Goal: Task Accomplishment & Management: Use online tool/utility

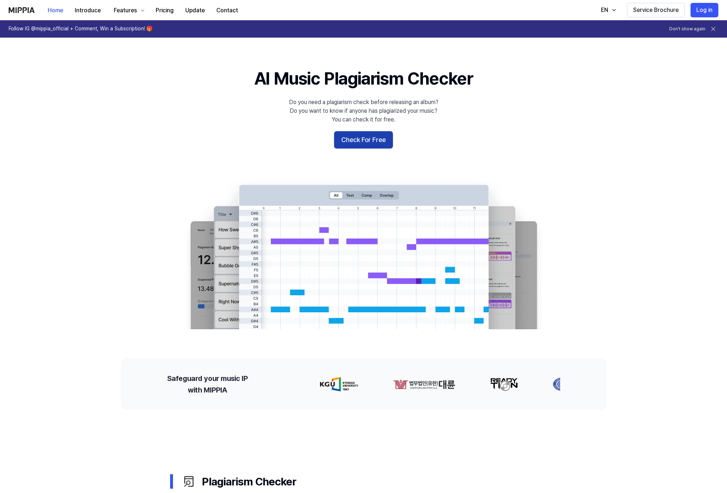
click at [369, 136] on button "Check For Free" at bounding box center [363, 139] width 59 height 17
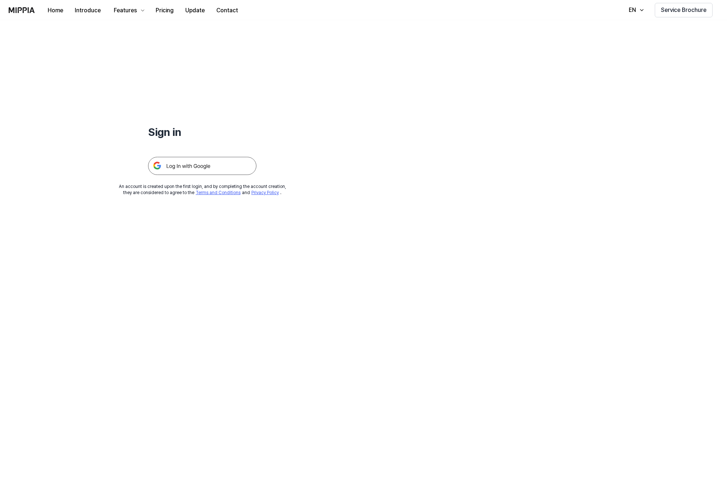
click at [216, 163] on img at bounding box center [202, 166] width 108 height 18
click at [184, 166] on img at bounding box center [202, 166] width 108 height 18
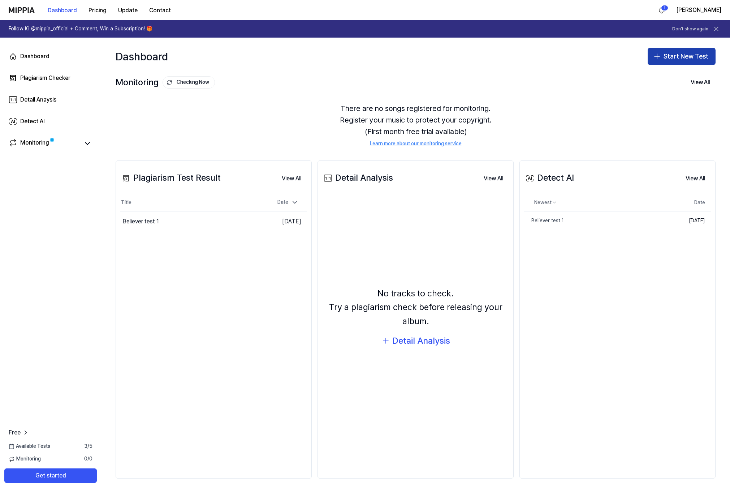
click at [660, 58] on icon "button" at bounding box center [657, 56] width 9 height 9
click at [655, 78] on div "Plagiarism test" at bounding box center [664, 76] width 33 height 7
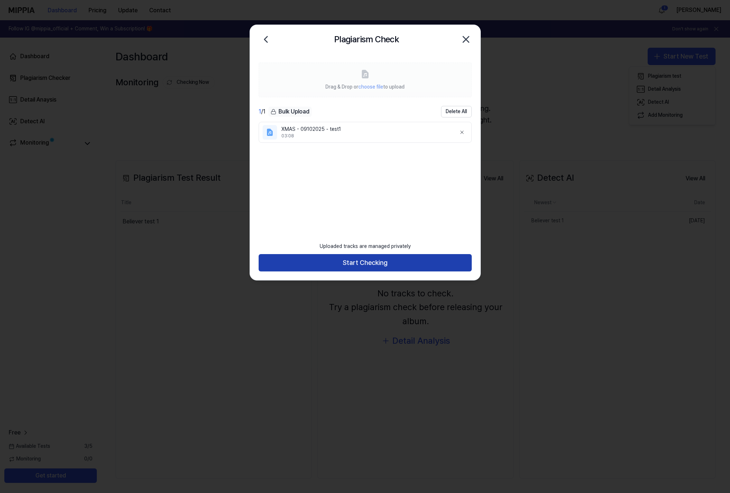
click at [359, 262] on button "Start Checking" at bounding box center [365, 262] width 213 height 17
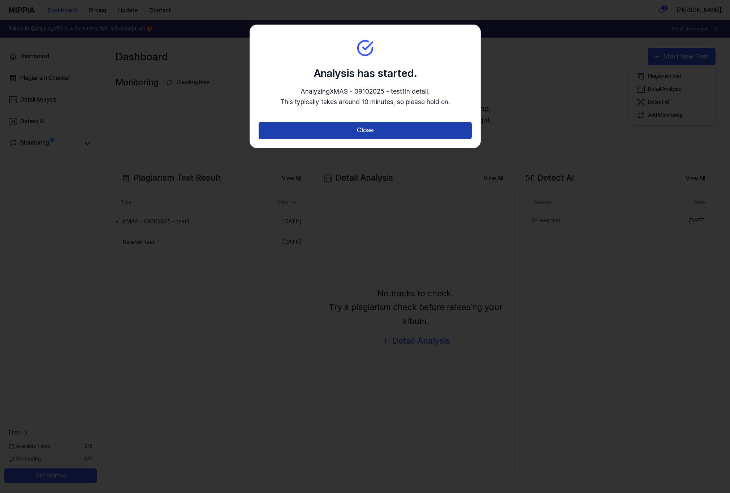
click at [366, 133] on button "Close" at bounding box center [365, 130] width 213 height 17
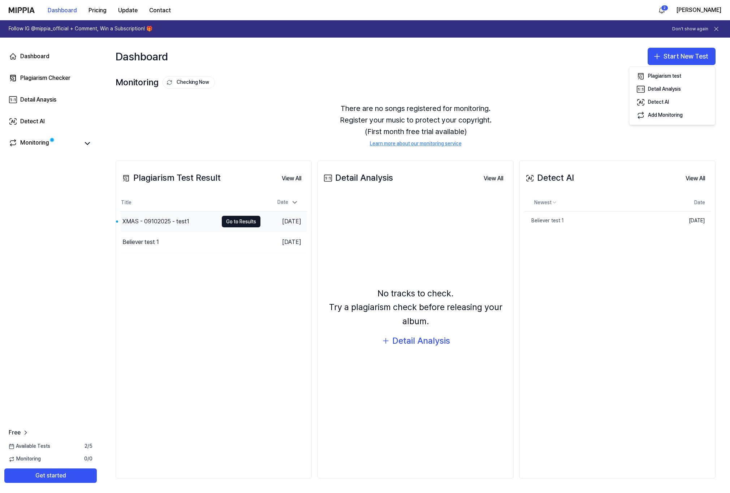
click at [137, 220] on div "XMAS - 09102025 - test1" at bounding box center [155, 221] width 67 height 9
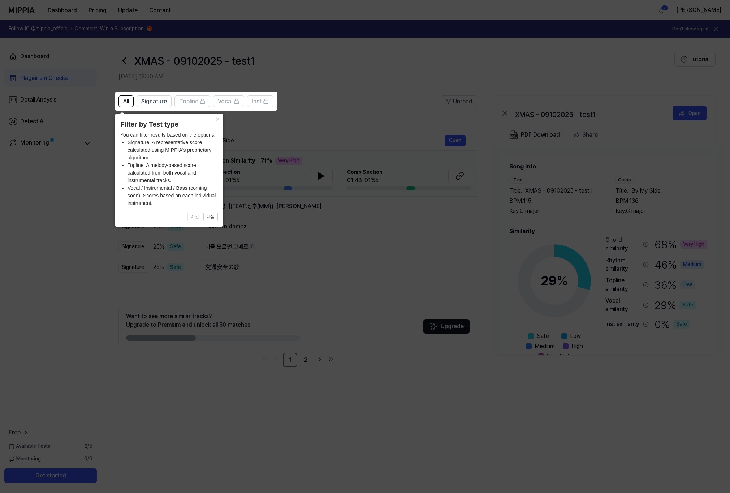
click at [320, 135] on icon at bounding box center [365, 246] width 730 height 493
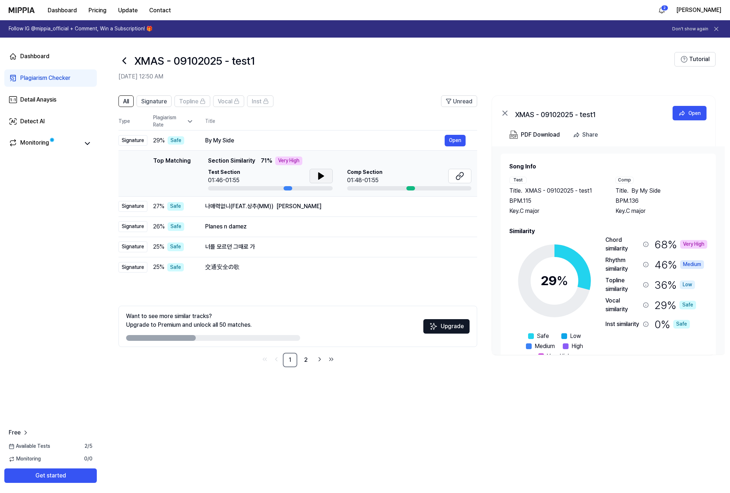
click at [325, 176] on icon at bounding box center [321, 176] width 9 height 9
click at [317, 176] on icon at bounding box center [321, 176] width 9 height 9
click at [323, 175] on icon at bounding box center [321, 176] width 9 height 9
click at [407, 185] on div "Comp Section 01:48-01:55" at bounding box center [409, 180] width 125 height 22
click at [410, 181] on div "Comp Section 01:48-01:55" at bounding box center [409, 177] width 125 height 16
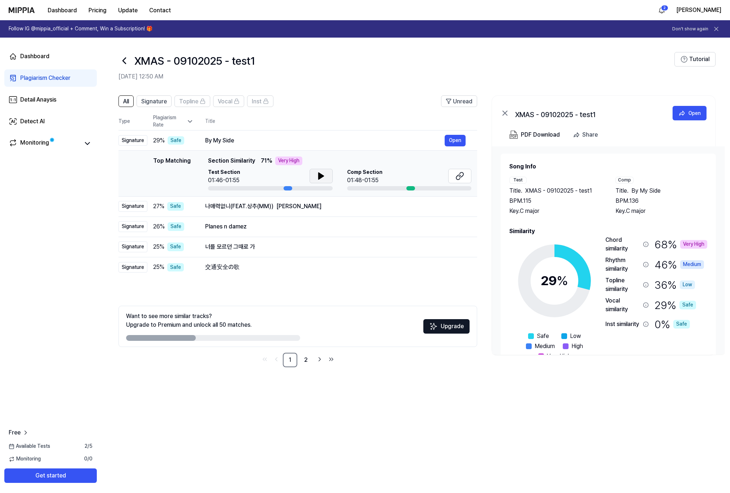
drag, startPoint x: 414, startPoint y: 188, endPoint x: 421, endPoint y: 186, distance: 7.7
click at [414, 188] on div at bounding box center [410, 188] width 9 height 4
click at [626, 181] on div "Comp" at bounding box center [625, 180] width 18 height 7
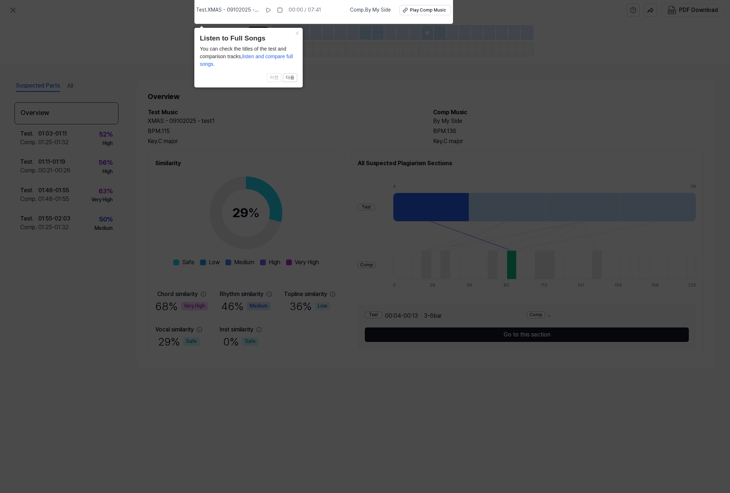
click at [261, 57] on span "listen and compare full songs." at bounding box center [246, 59] width 93 height 13
click at [296, 34] on button "×" at bounding box center [297, 33] width 12 height 10
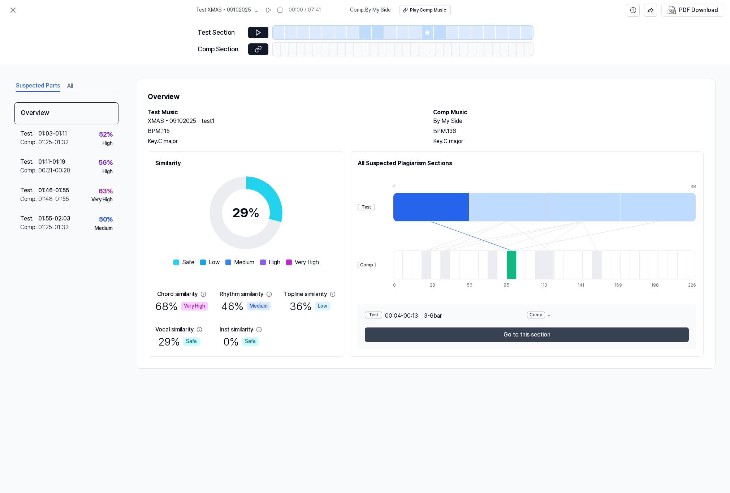
click at [419, 332] on button "Go to this section" at bounding box center [527, 334] width 324 height 14
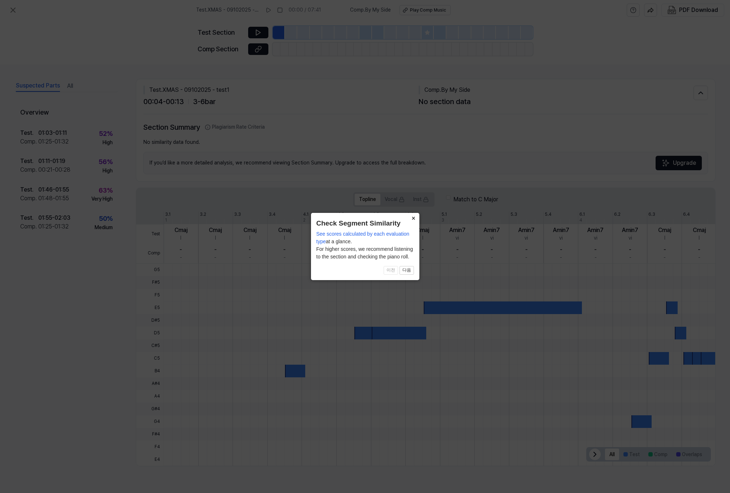
click at [412, 221] on button "×" at bounding box center [414, 218] width 12 height 10
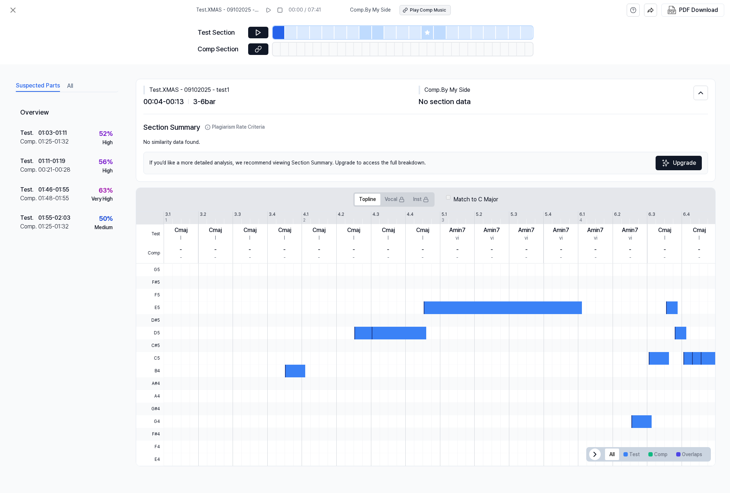
click at [418, 12] on div "Play Comp Music" at bounding box center [428, 10] width 36 height 6
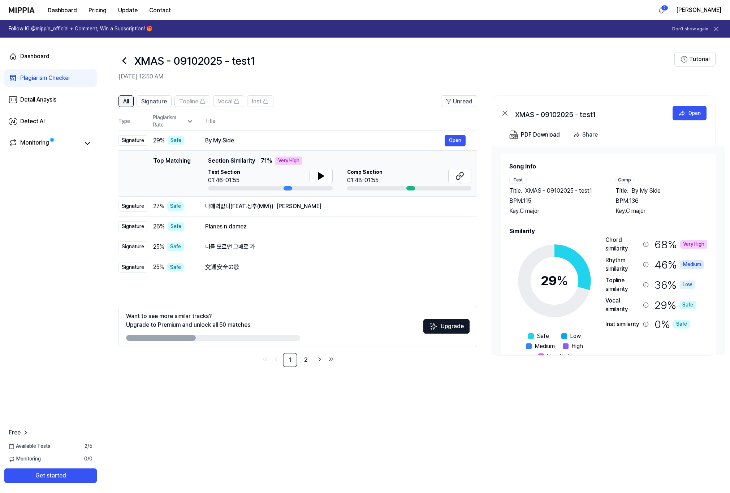
click at [129, 105] on span "All" at bounding box center [126, 101] width 6 height 9
click at [149, 103] on span "Signature" at bounding box center [154, 101] width 26 height 9
click at [40, 123] on div "Detect AI" at bounding box center [32, 121] width 25 height 9
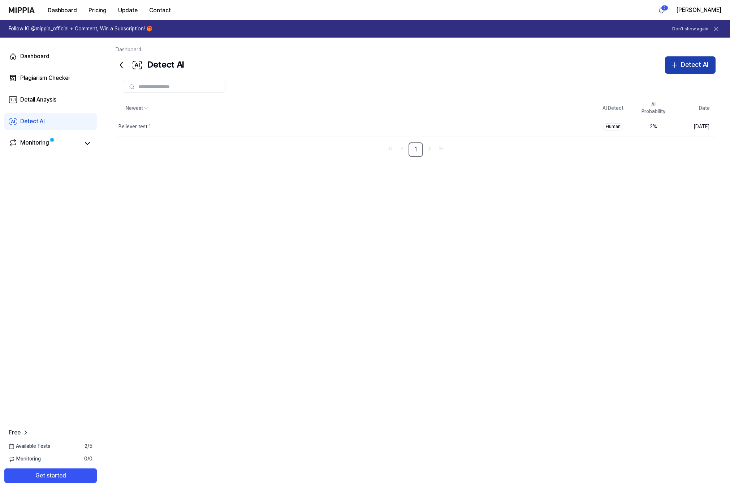
click at [676, 70] on button "Detect AI" at bounding box center [690, 64] width 51 height 17
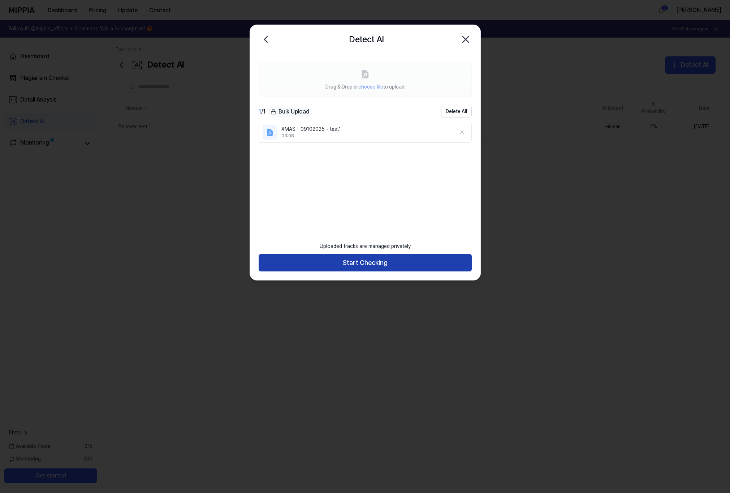
click at [365, 268] on button "Start Checking" at bounding box center [365, 262] width 213 height 17
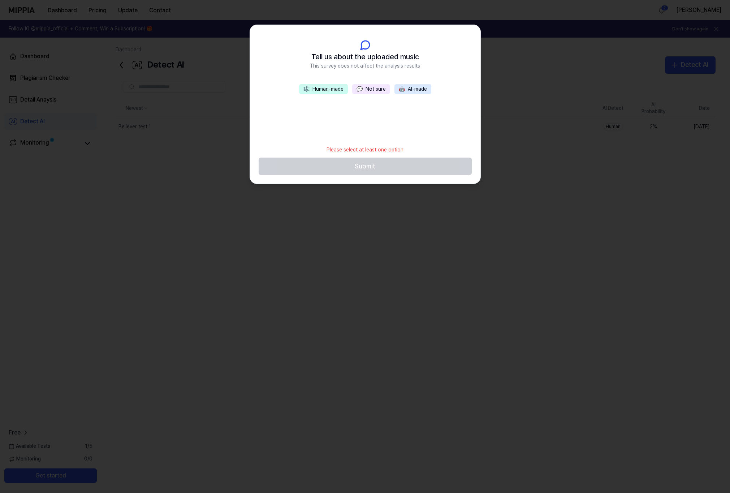
click at [340, 90] on button "🎼 Human-made" at bounding box center [323, 89] width 49 height 10
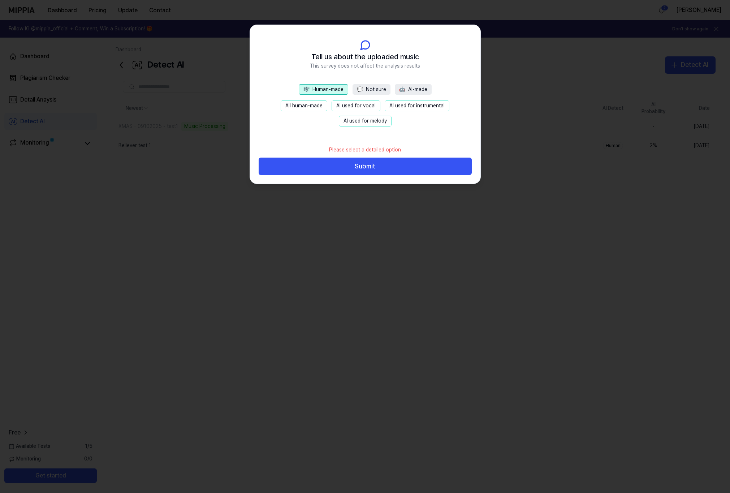
click at [320, 107] on button "All human-made" at bounding box center [304, 105] width 47 height 11
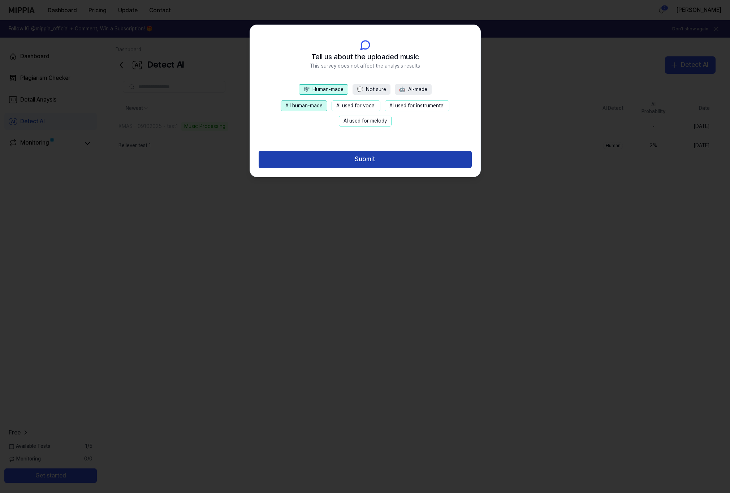
click at [353, 162] on button "Submit" at bounding box center [365, 159] width 213 height 17
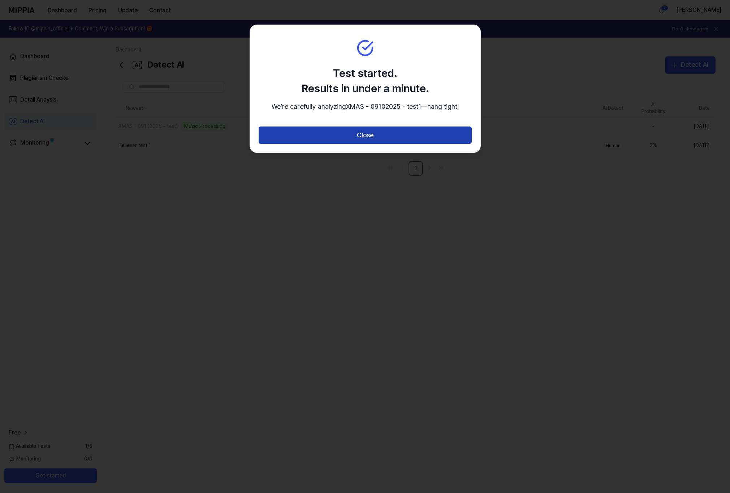
click at [360, 144] on button "Close" at bounding box center [365, 134] width 213 height 17
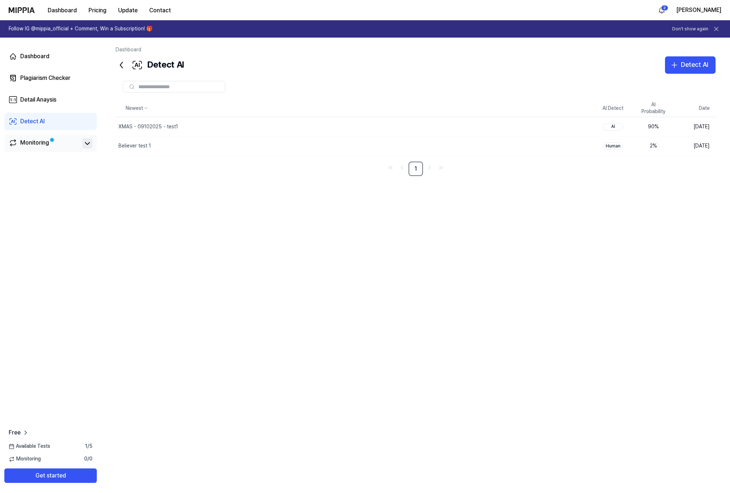
click at [86, 143] on icon at bounding box center [87, 143] width 4 height 2
click at [87, 145] on icon at bounding box center [87, 143] width 9 height 9
click at [651, 129] on div "90 %" at bounding box center [653, 126] width 29 height 7
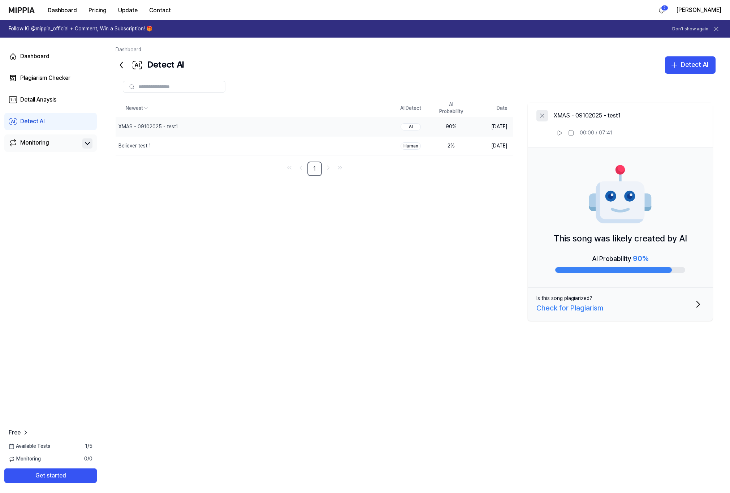
click at [542, 115] on icon at bounding box center [542, 115] width 7 height 7
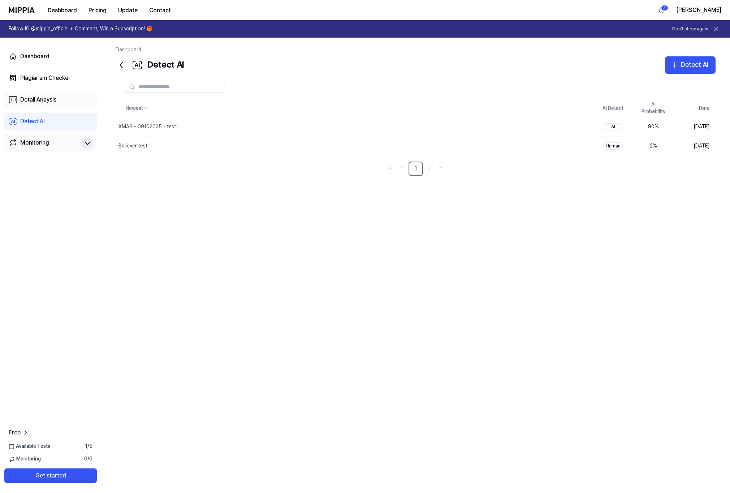
click at [43, 96] on div "Detail Anaysis" at bounding box center [38, 99] width 36 height 9
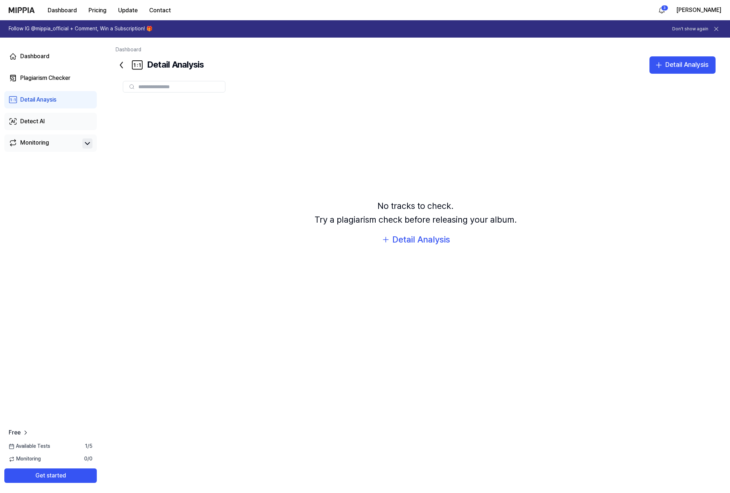
click at [56, 117] on link "Detect AI" at bounding box center [50, 121] width 92 height 17
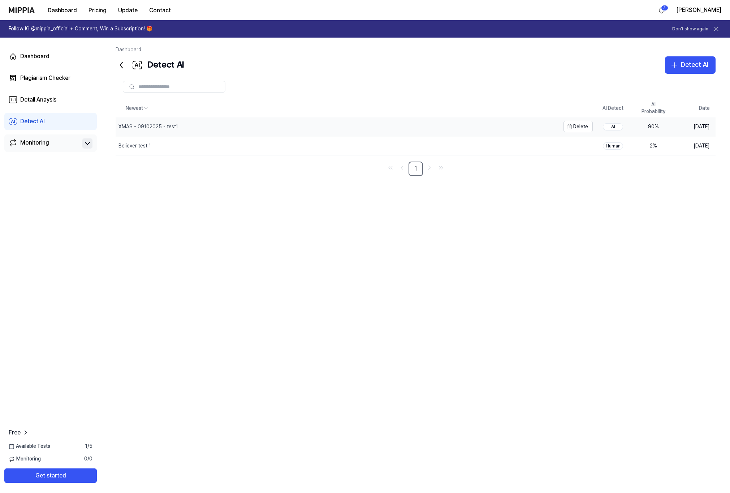
click at [152, 128] on div "XMAS - 09102025 - test1" at bounding box center [149, 126] width 60 height 7
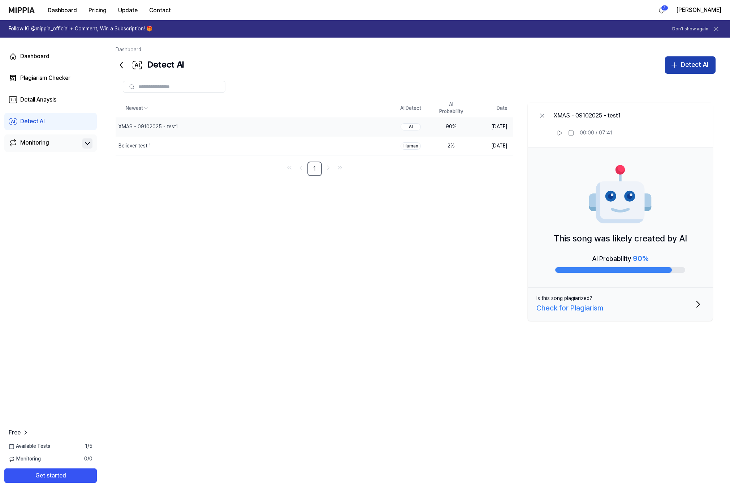
click at [677, 70] on button "Detect AI" at bounding box center [690, 64] width 51 height 17
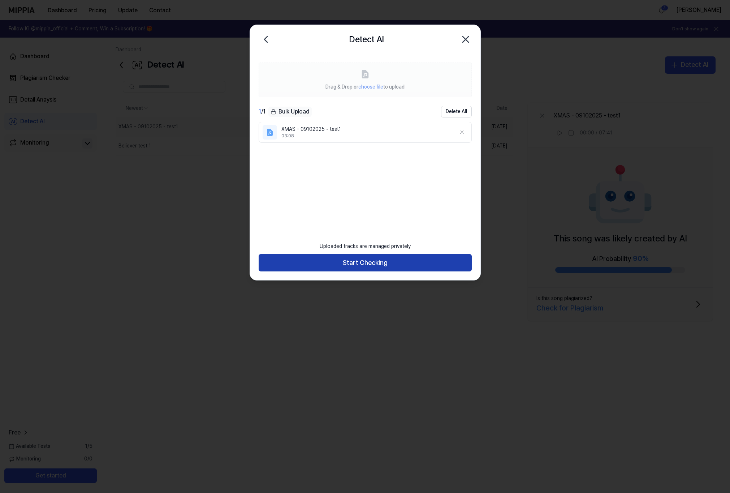
click at [358, 259] on button "Start Checking" at bounding box center [365, 262] width 213 height 17
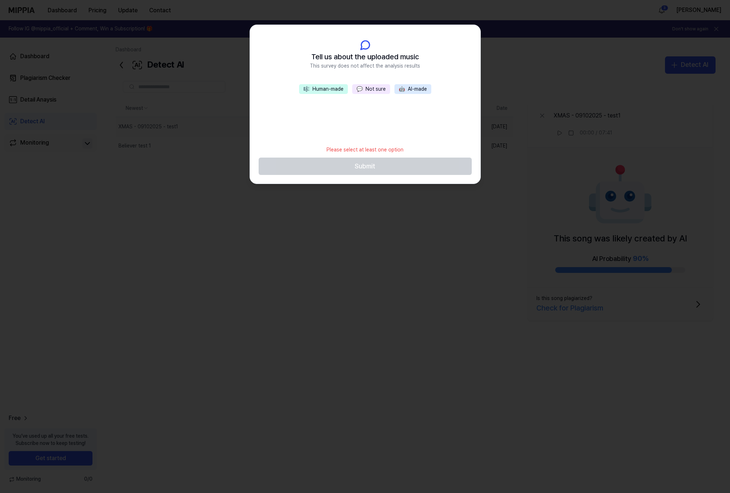
click at [337, 90] on button "🎼 Human-made" at bounding box center [323, 89] width 49 height 10
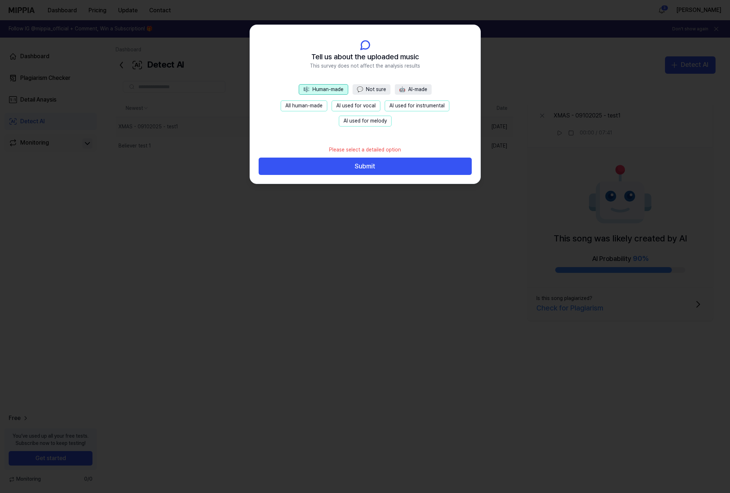
click at [347, 107] on button "AI used for vocal" at bounding box center [356, 105] width 49 height 11
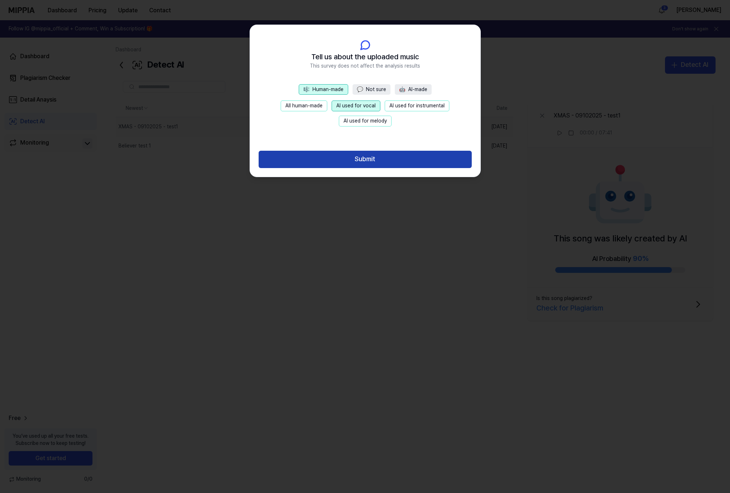
click at [366, 160] on button "Submit" at bounding box center [365, 159] width 213 height 17
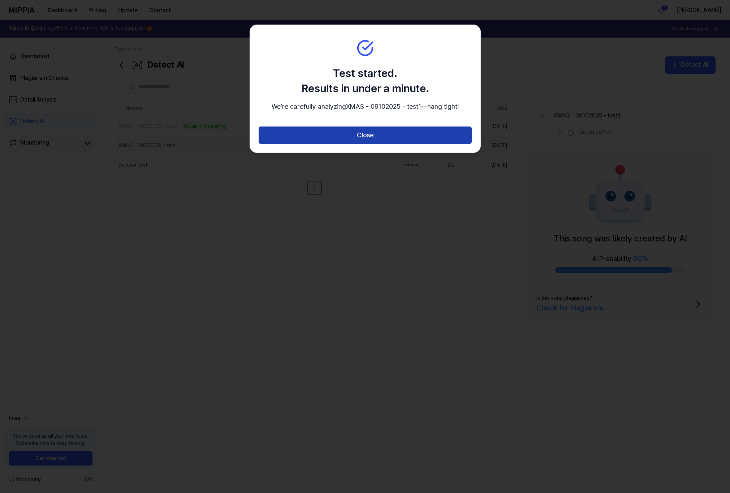
click at [366, 144] on button "Close" at bounding box center [365, 134] width 213 height 17
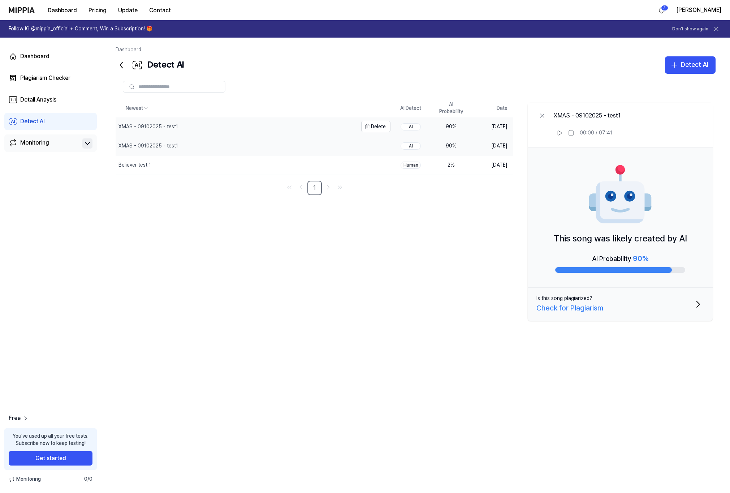
click at [270, 129] on div "XMAS - 09102025 - test1" at bounding box center [237, 126] width 242 height 19
click at [540, 117] on icon at bounding box center [542, 115] width 7 height 7
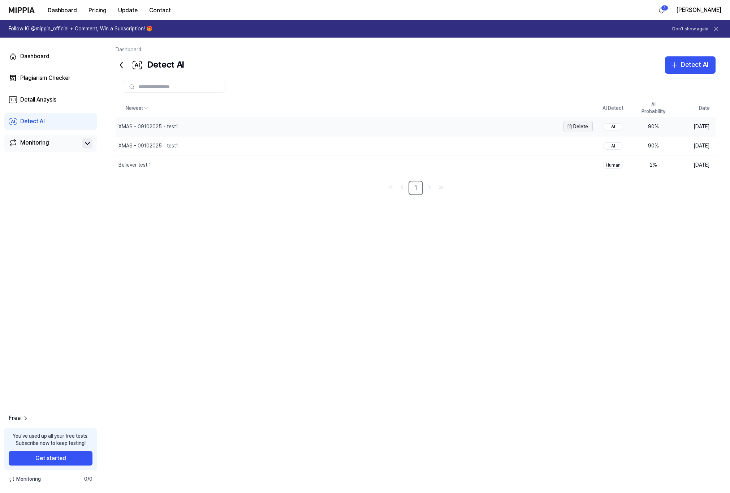
click at [571, 128] on icon "button" at bounding box center [570, 127] width 6 height 6
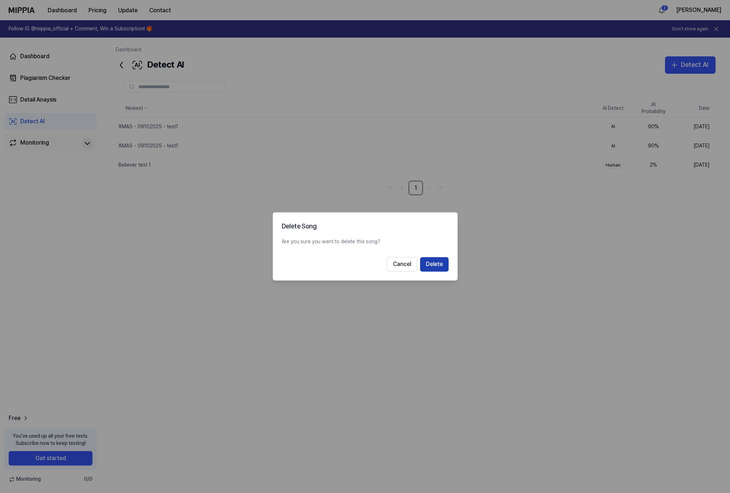
click at [434, 263] on button "Delete" at bounding box center [434, 264] width 29 height 14
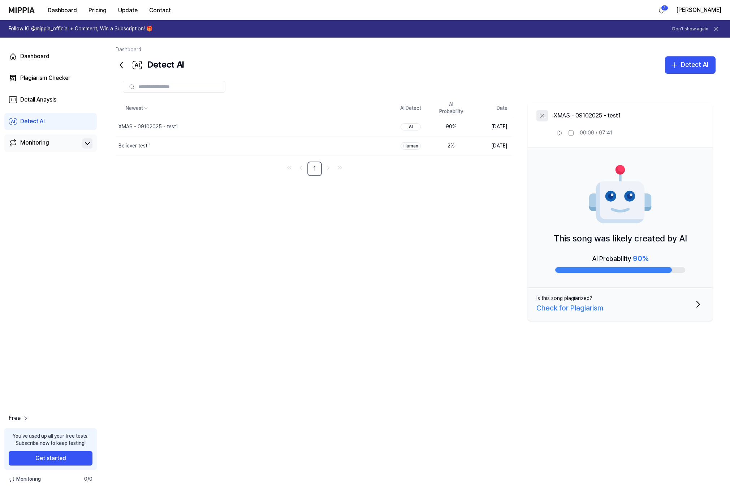
click at [540, 116] on icon at bounding box center [542, 115] width 7 height 7
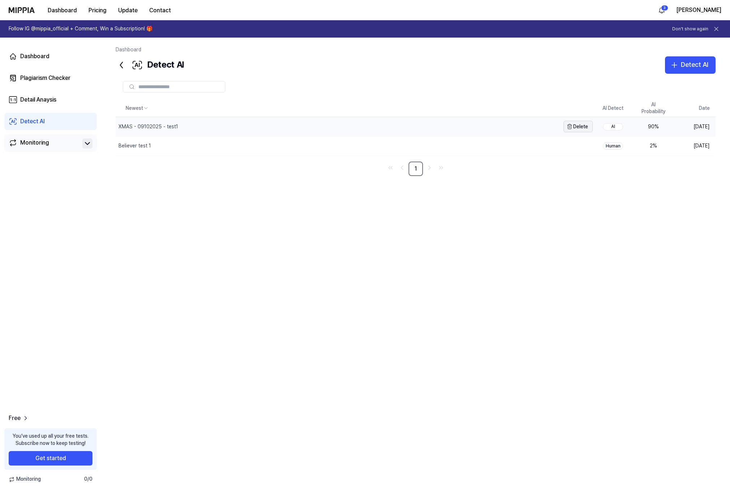
click at [572, 127] on icon "button" at bounding box center [570, 127] width 6 height 6
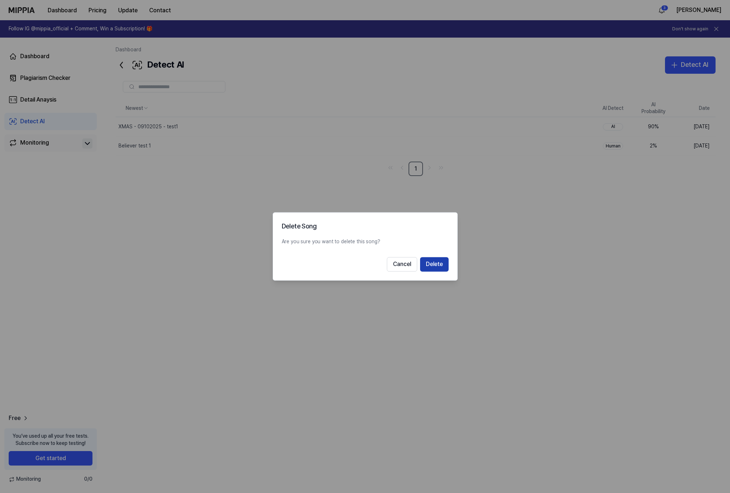
click at [439, 260] on button "Delete" at bounding box center [434, 264] width 29 height 14
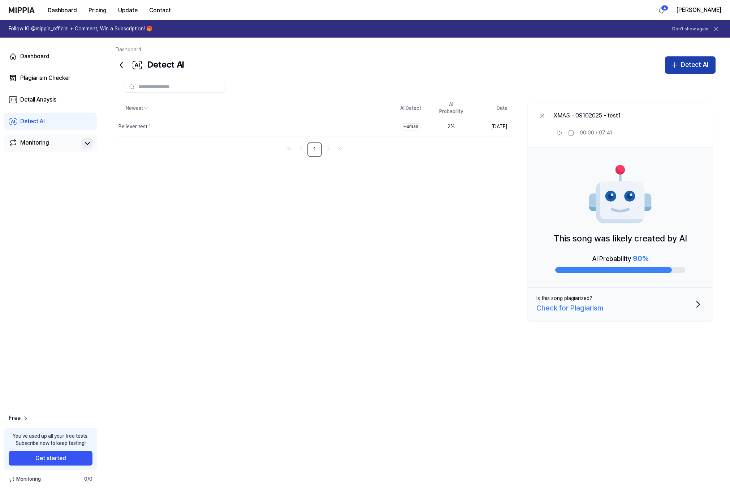
click at [679, 64] on button "Detect AI" at bounding box center [690, 64] width 51 height 17
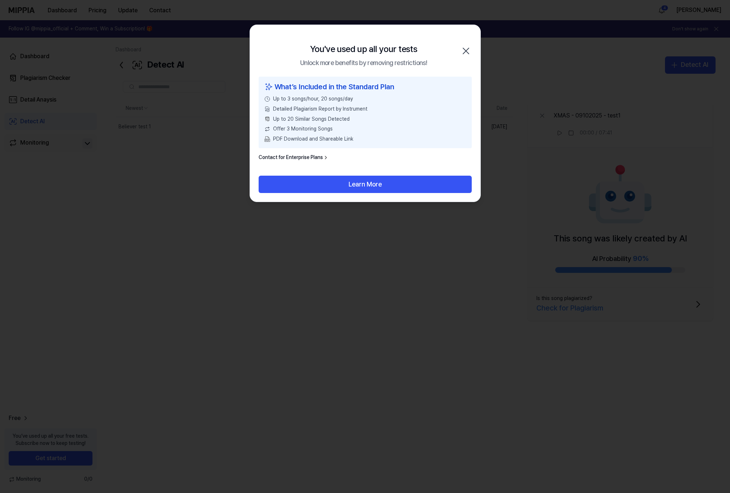
click at [466, 52] on icon "button" at bounding box center [466, 51] width 12 height 12
